Goal: Navigation & Orientation: Find specific page/section

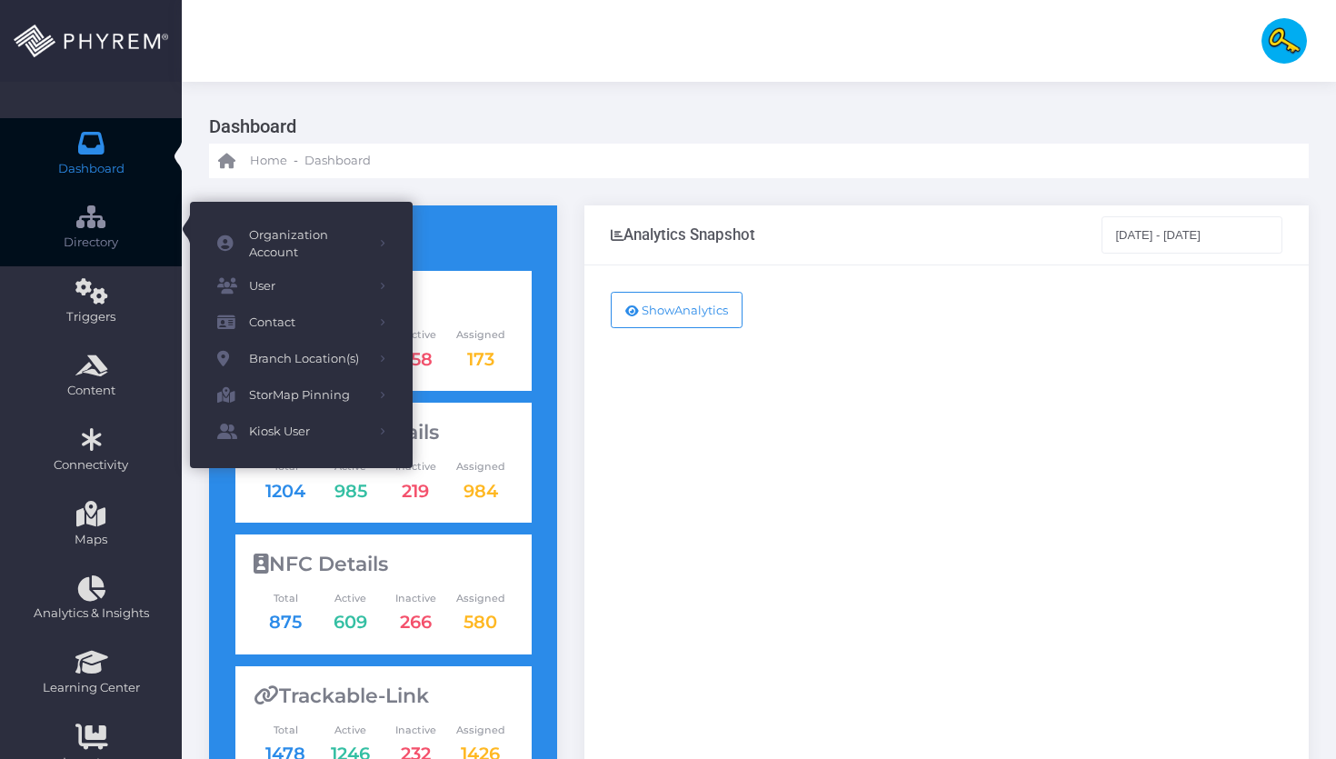
click at [115, 226] on link "Directory" at bounding box center [91, 230] width 182 height 74
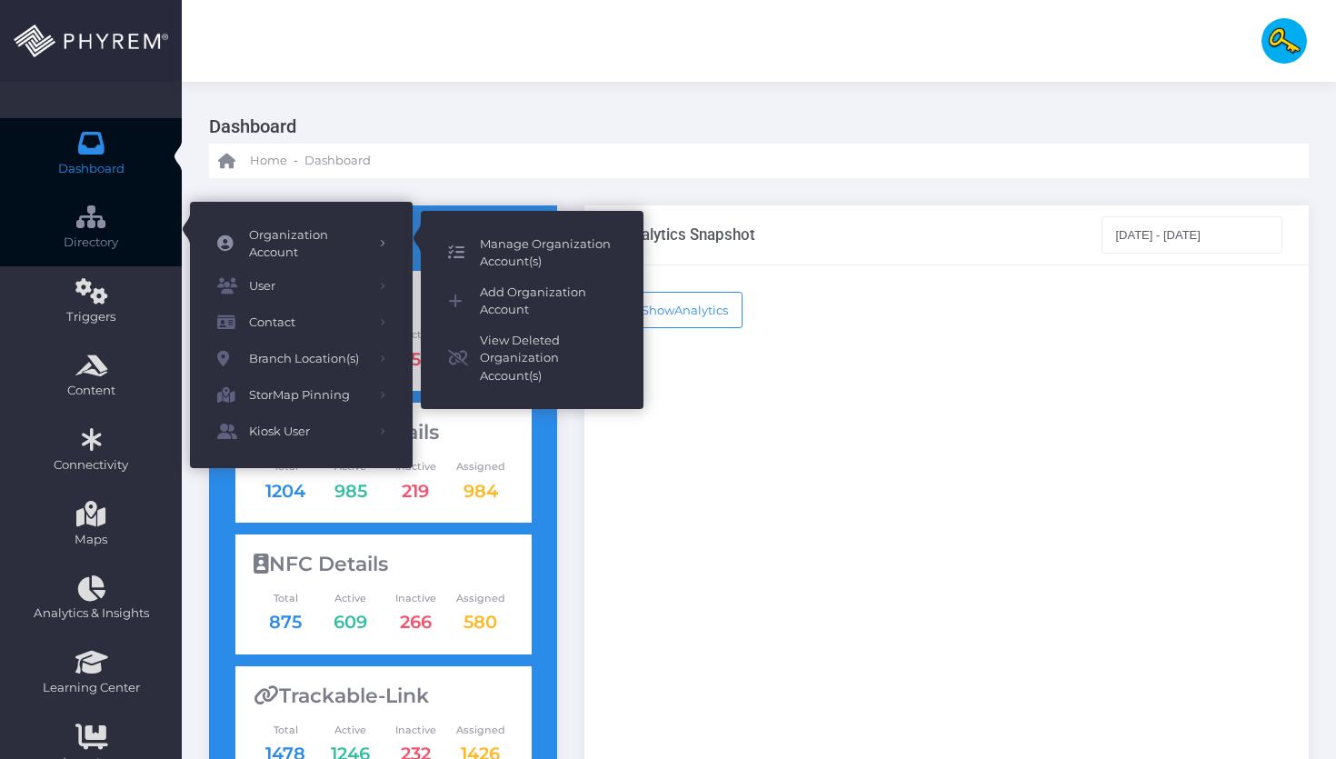
click at [494, 254] on span "Manage Organization Account(s)" at bounding box center [548, 252] width 136 height 35
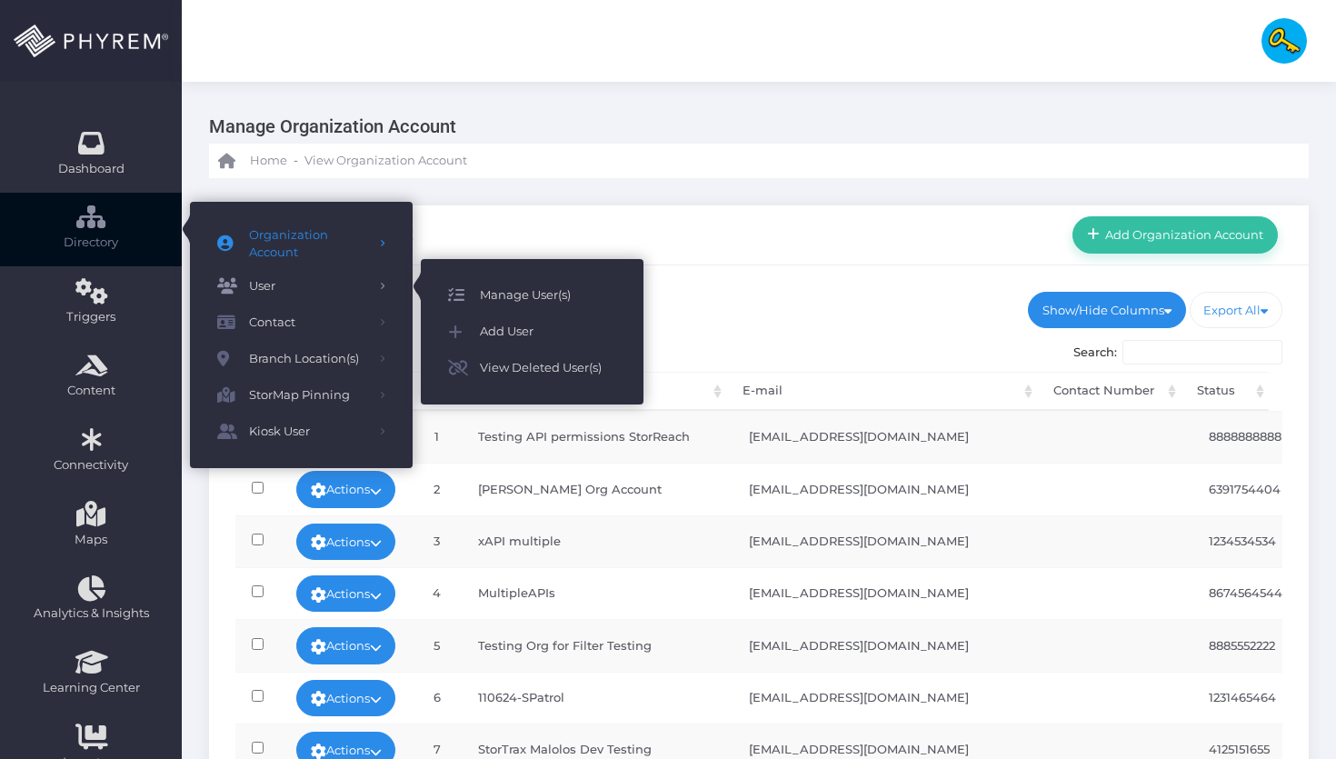
click at [492, 293] on span "Manage User(s)" at bounding box center [548, 295] width 136 height 24
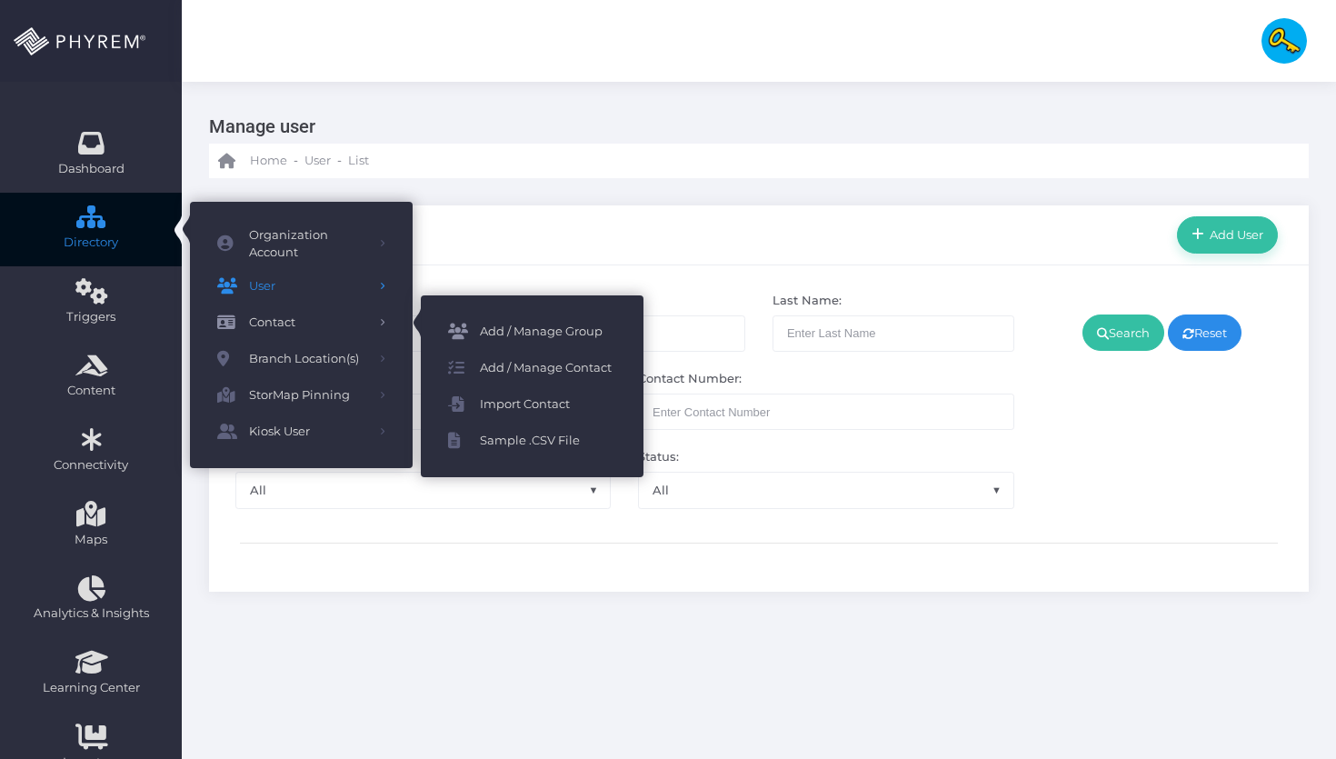
click at [473, 329] on icon at bounding box center [464, 332] width 32 height 24
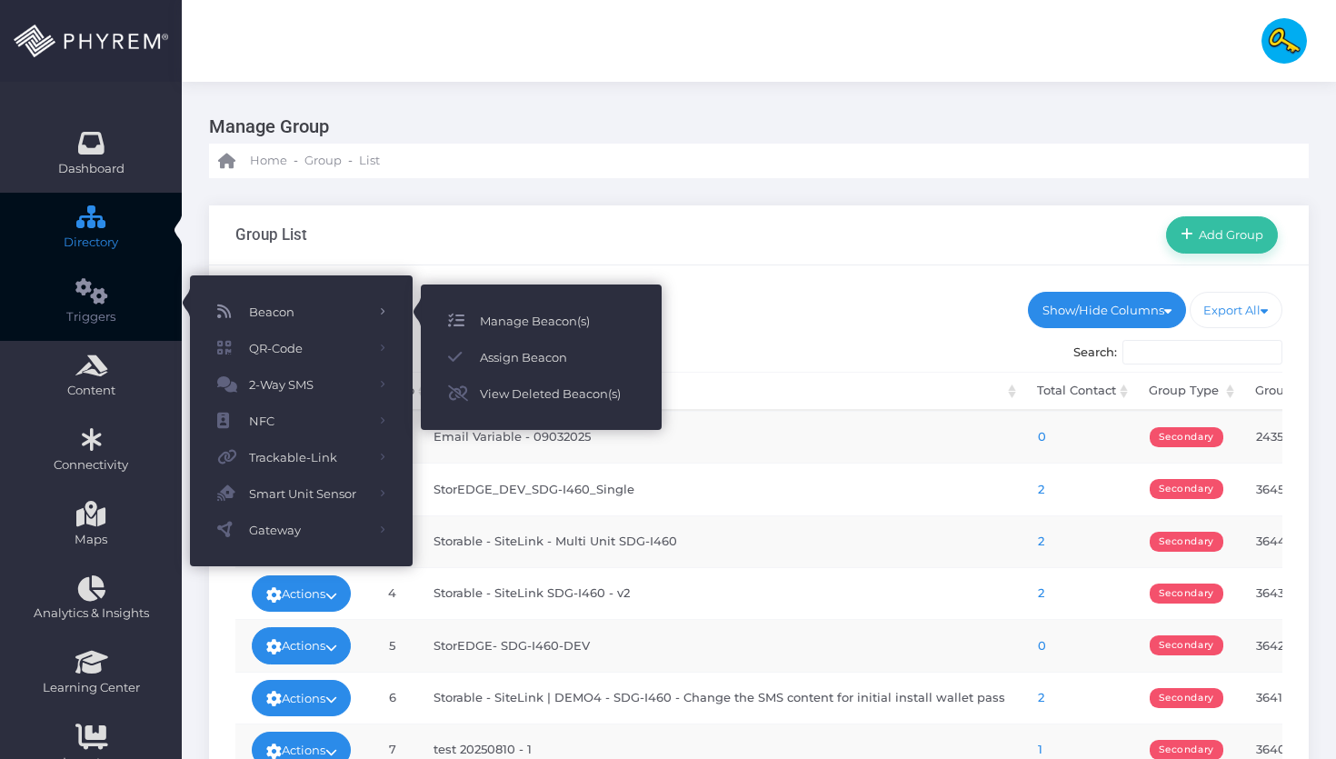
click at [464, 316] on icon at bounding box center [464, 321] width 32 height 24
